Goal: Information Seeking & Learning: Learn about a topic

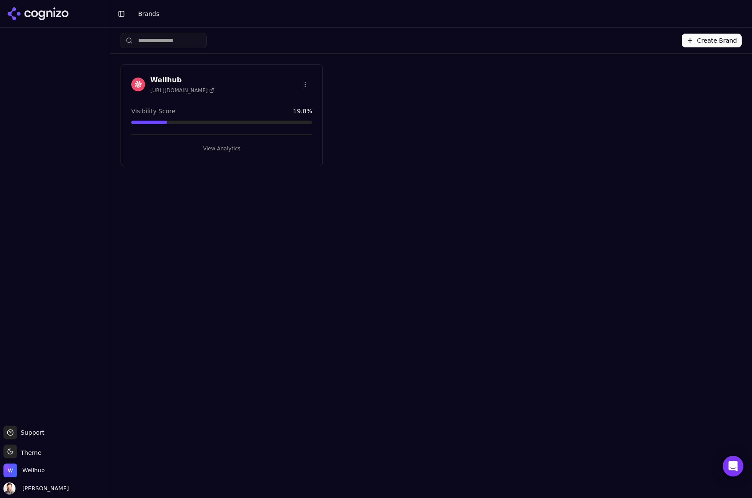
click at [169, 78] on h3 "Wellhub" at bounding box center [182, 80] width 64 height 10
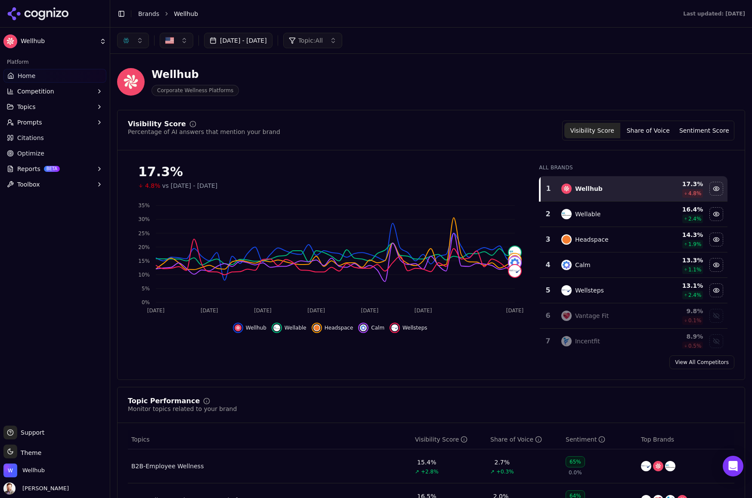
click at [646, 112] on div "Visibility Score Percentage of AI answers that mention your brand Visibility Sc…" at bounding box center [431, 245] width 628 height 270
click at [31, 123] on span "Prompts" at bounding box center [29, 122] width 25 height 9
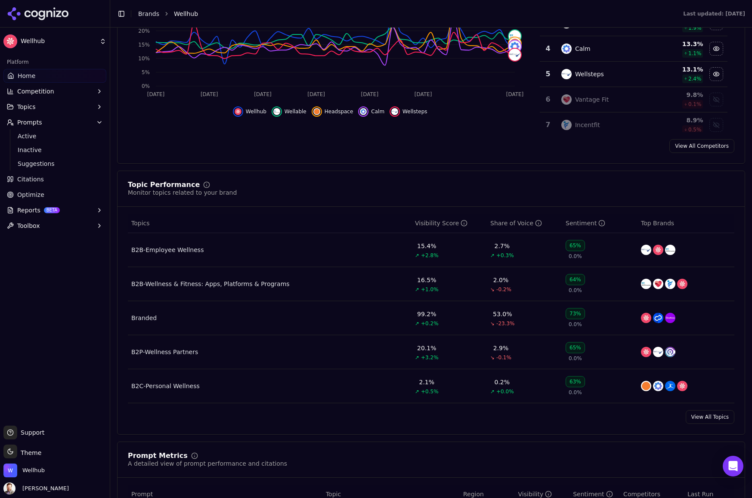
scroll to position [224, 0]
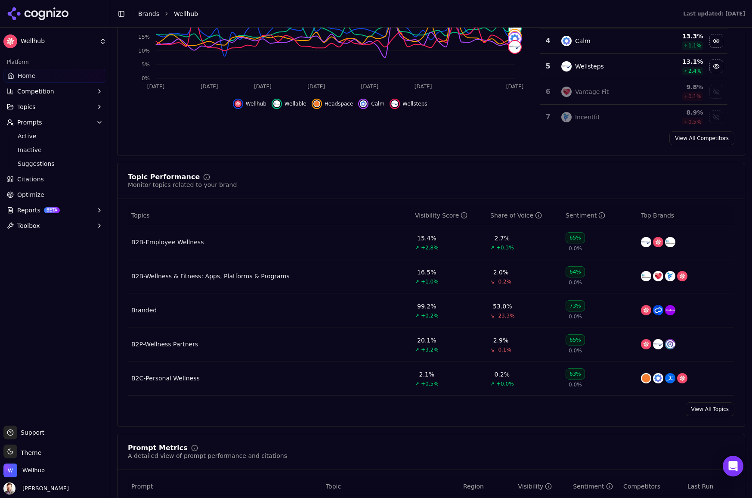
click at [196, 275] on div "B2B-Wellness & Fitness: Apps, Platforms & Programs" at bounding box center [210, 276] width 158 height 9
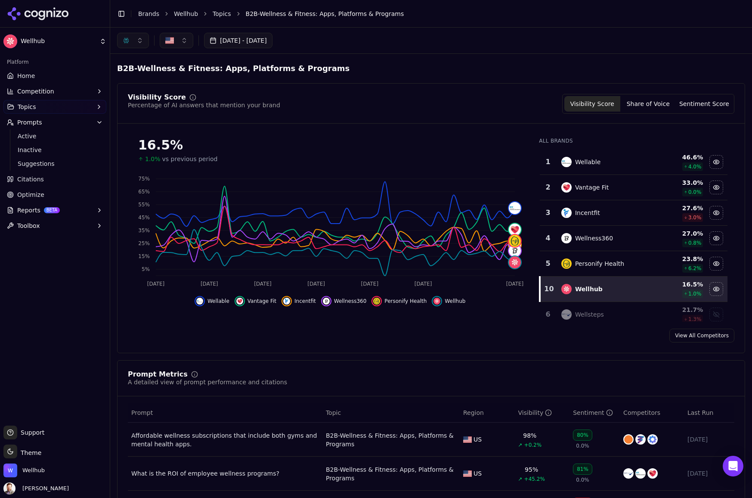
click at [141, 40] on button "button" at bounding box center [133, 41] width 32 height 16
drag, startPoint x: 126, startPoint y: 90, endPoint x: 127, endPoint y: 65, distance: 25.0
click at [126, 88] on span "Google AI Overviews" at bounding box center [133, 92] width 54 height 17
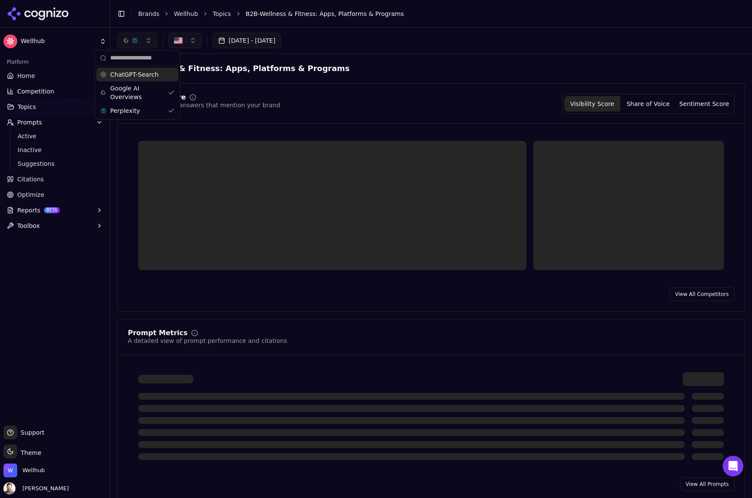
click at [149, 40] on button "button" at bounding box center [137, 41] width 40 height 16
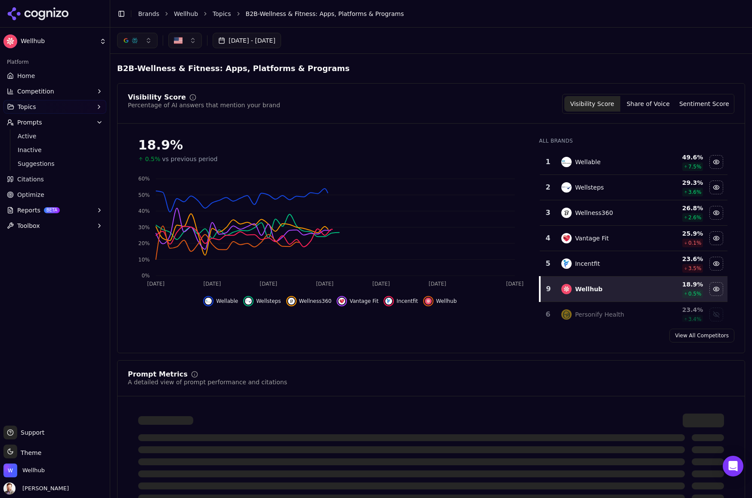
click at [149, 42] on button "button" at bounding box center [137, 41] width 40 height 16
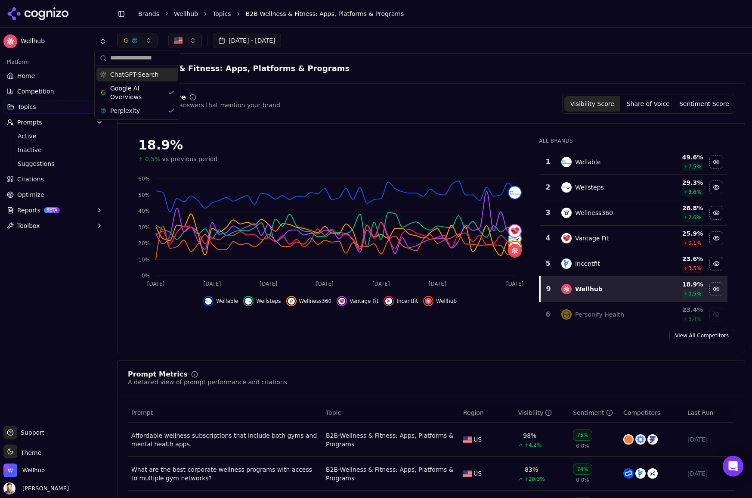
drag, startPoint x: 145, startPoint y: 75, endPoint x: 150, endPoint y: 76, distance: 5.7
click at [145, 75] on span "ChatGPT-Search" at bounding box center [134, 74] width 48 height 9
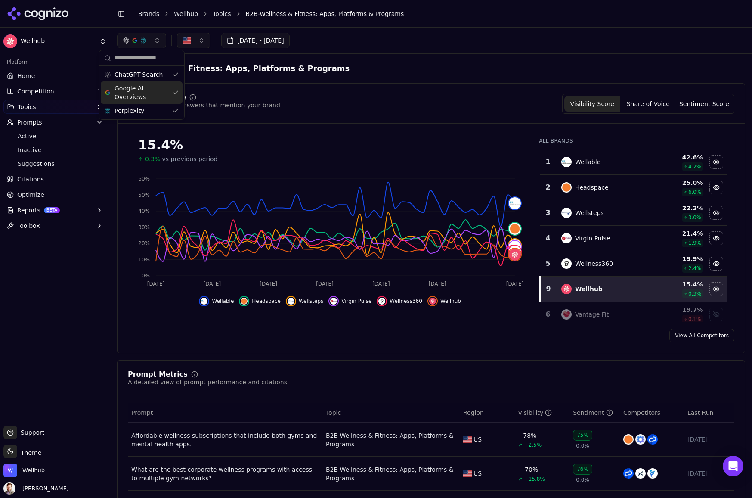
click at [208, 40] on button "button" at bounding box center [194, 41] width 34 height 16
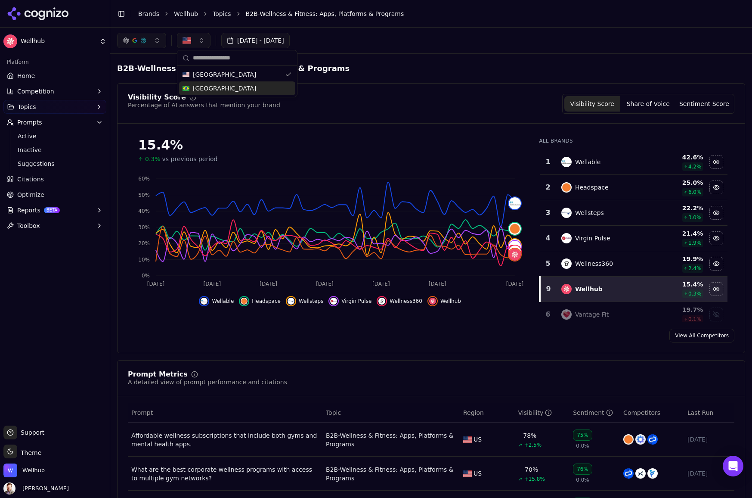
drag, startPoint x: 284, startPoint y: 92, endPoint x: 285, endPoint y: 84, distance: 8.6
click at [284, 91] on div "[GEOGRAPHIC_DATA]" at bounding box center [237, 88] width 116 height 14
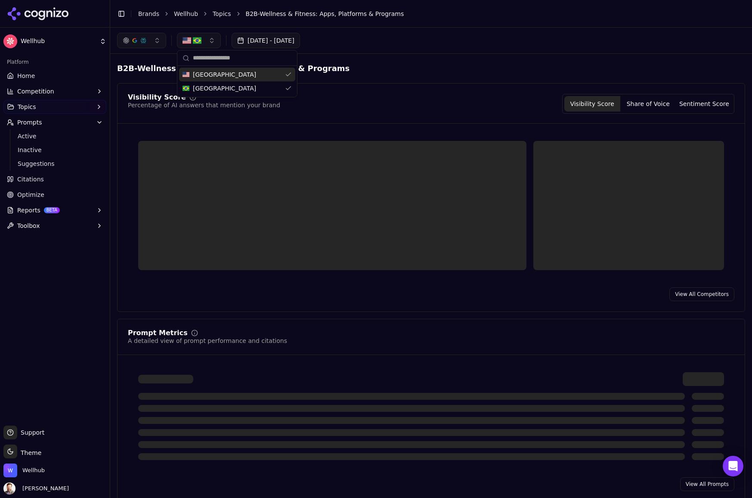
click at [293, 77] on div "[GEOGRAPHIC_DATA]" at bounding box center [237, 75] width 116 height 14
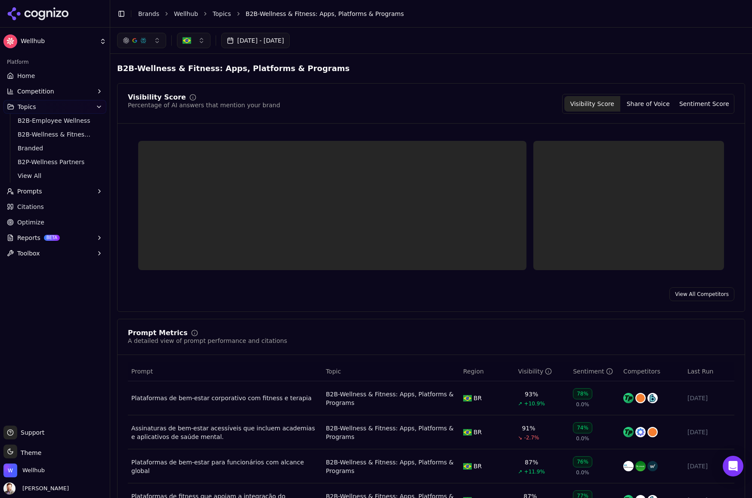
click at [645, 105] on button "Share of Voice" at bounding box center [649, 104] width 56 height 16
click at [201, 39] on button "button" at bounding box center [194, 41] width 34 height 16
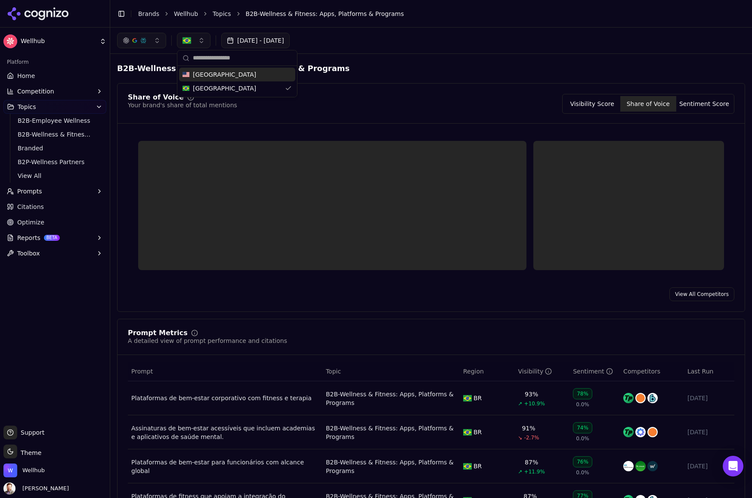
click at [401, 64] on div "B2B-Wellness & Fitness: Apps, Platforms & Programs" at bounding box center [431, 69] width 628 height 16
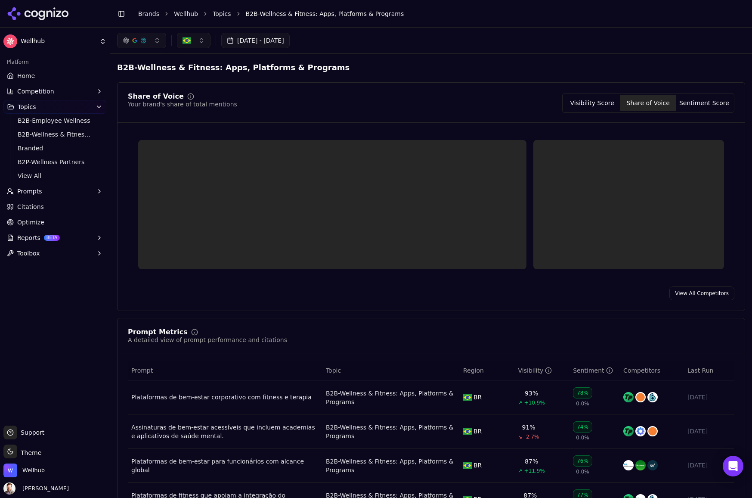
scroll to position [2, 0]
click at [203, 40] on button "button" at bounding box center [194, 41] width 34 height 16
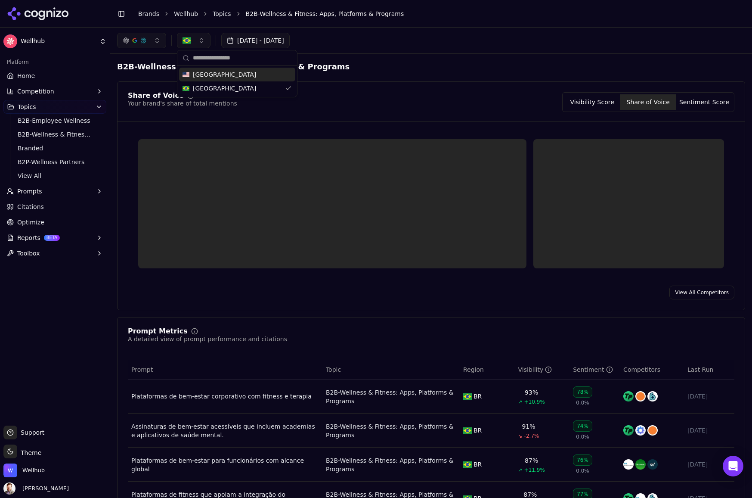
drag, startPoint x: 226, startPoint y: 70, endPoint x: 238, endPoint y: 74, distance: 12.8
click at [226, 70] on span "[GEOGRAPHIC_DATA]" at bounding box center [224, 74] width 63 height 9
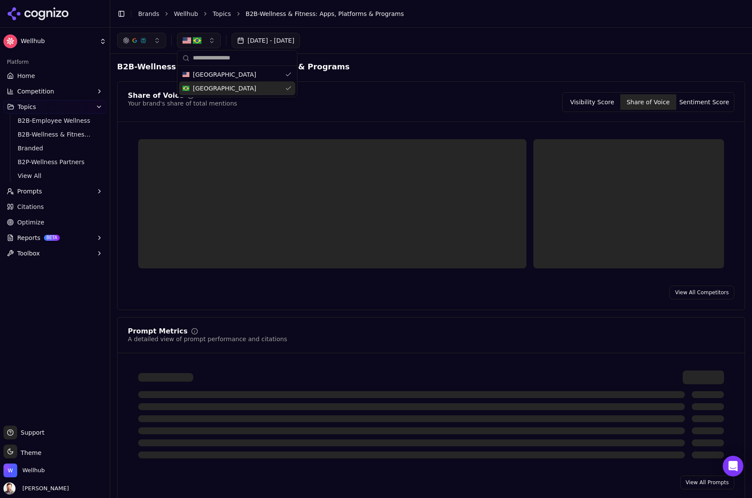
click at [289, 87] on div "[GEOGRAPHIC_DATA]" at bounding box center [237, 88] width 116 height 14
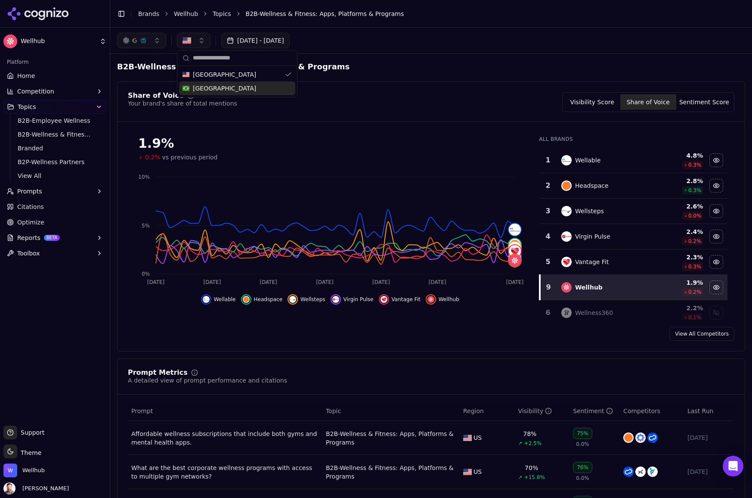
scroll to position [2, 0]
click at [709, 98] on button "Sentiment Score" at bounding box center [705, 102] width 56 height 16
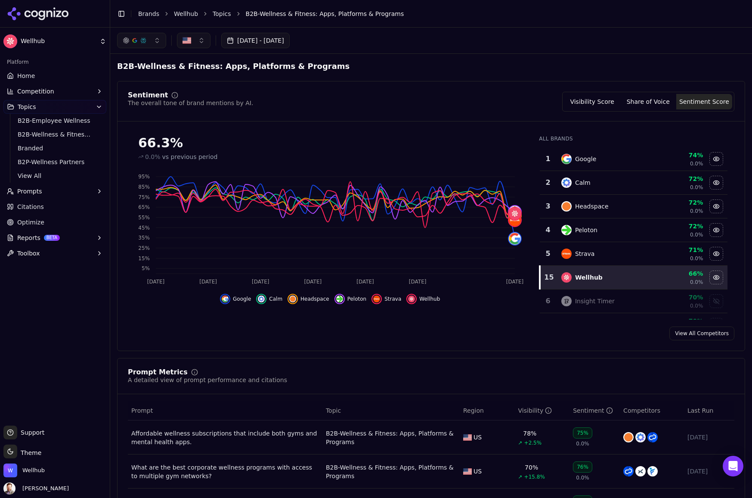
click at [596, 102] on button "Visibility Score" at bounding box center [593, 102] width 56 height 16
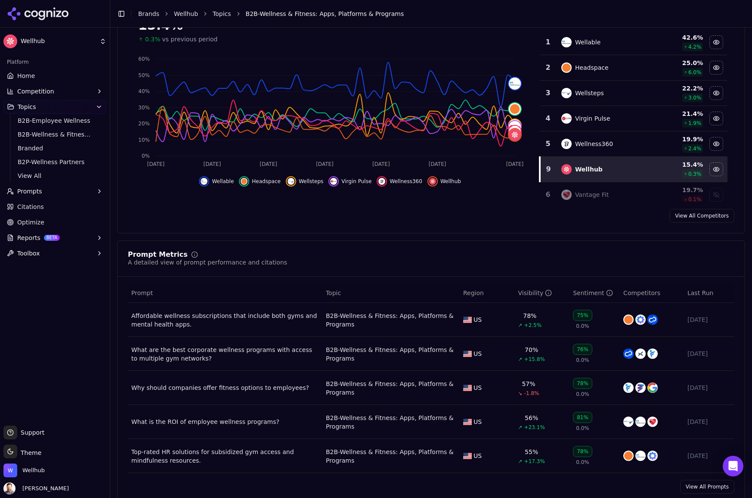
scroll to position [121, 0]
drag, startPoint x: 247, startPoint y: 390, endPoint x: 349, endPoint y: 405, distance: 103.6
click at [247, 390] on div "Why should companies offer fitness options to employees?" at bounding box center [225, 386] width 188 height 9
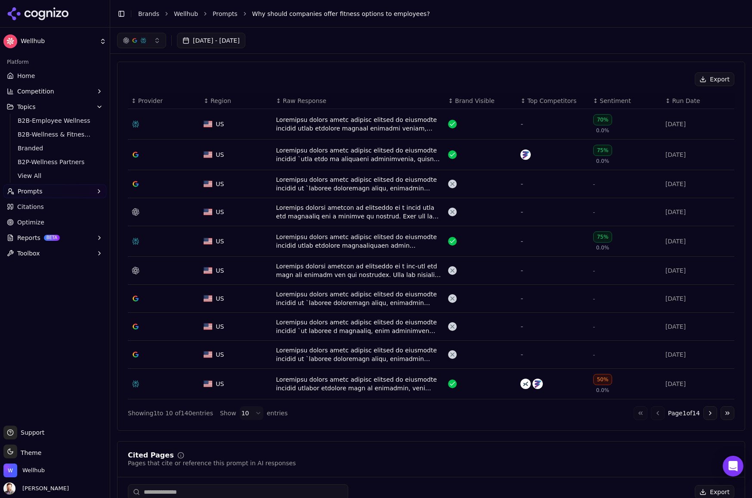
scroll to position [272, 0]
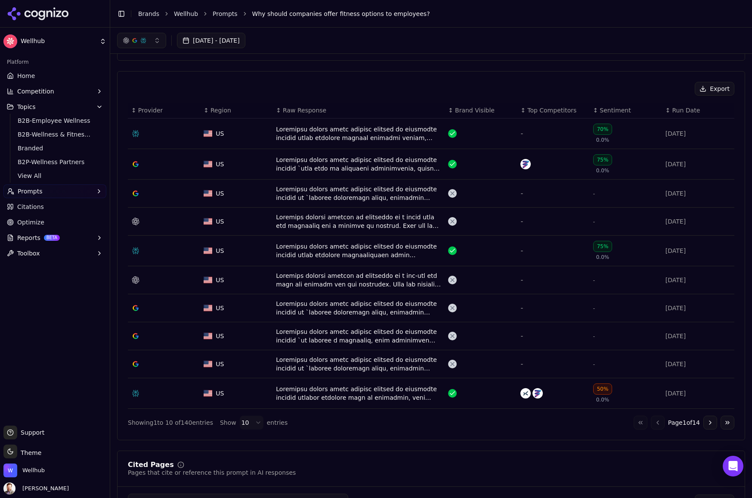
click at [315, 161] on div "Data table" at bounding box center [358, 163] width 165 height 17
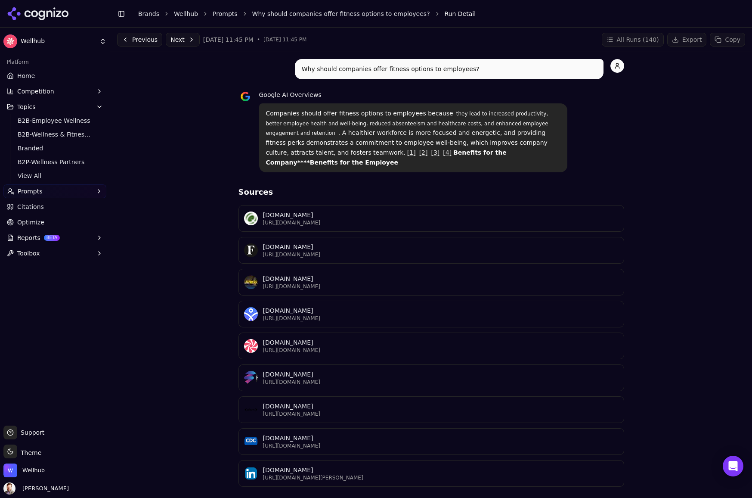
click at [286, 121] on code "they lead to increased productivity, better employee health and well-being, red…" at bounding box center [407, 123] width 282 height 28
click at [472, 154] on strong "Benefits for the Company****Benefits for the Employee" at bounding box center [386, 157] width 241 height 17
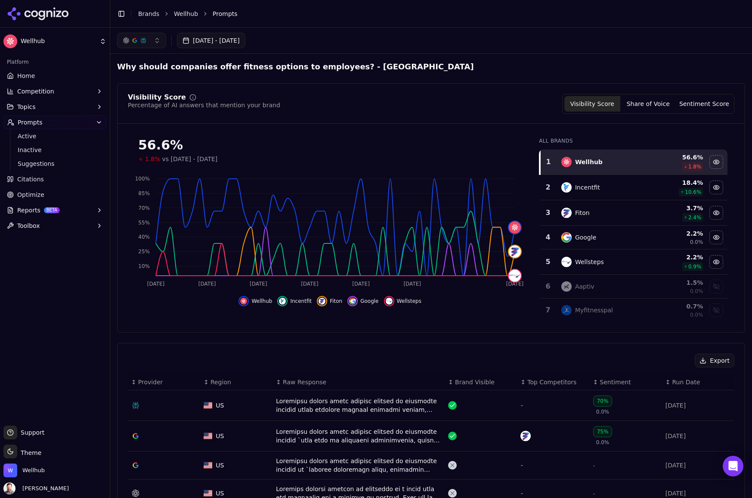
click at [184, 12] on link "Wellhub" at bounding box center [186, 13] width 24 height 9
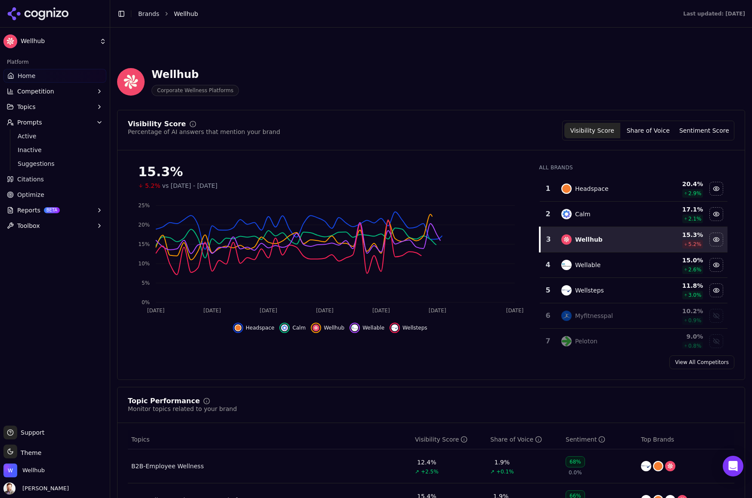
scroll to position [170, 0]
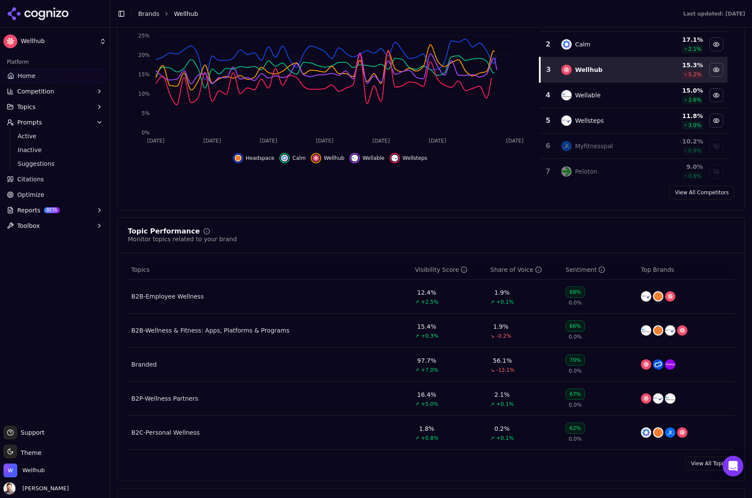
click at [227, 332] on div "B2B-Wellness & Fitness: Apps, Platforms & Programs" at bounding box center [210, 330] width 158 height 9
